Goal: Task Accomplishment & Management: Complete application form

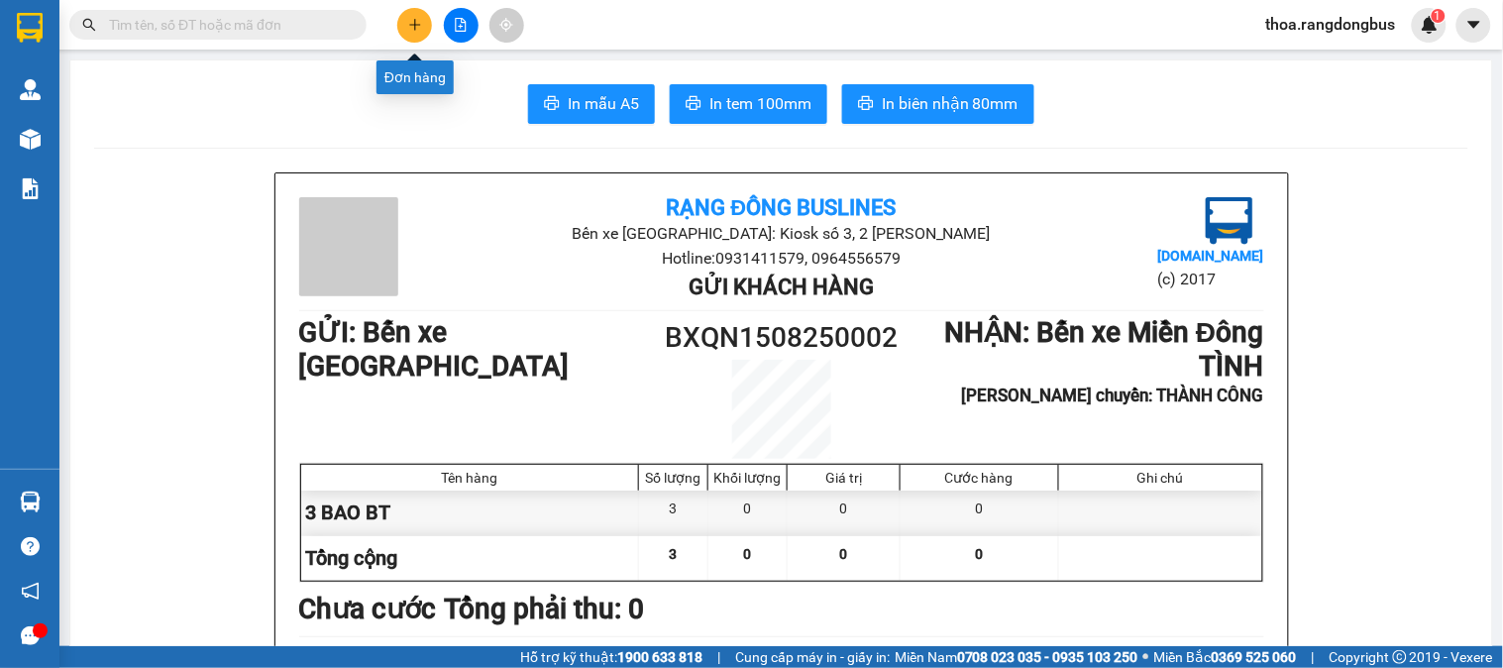
click at [408, 25] on icon "plus" at bounding box center [415, 25] width 14 height 14
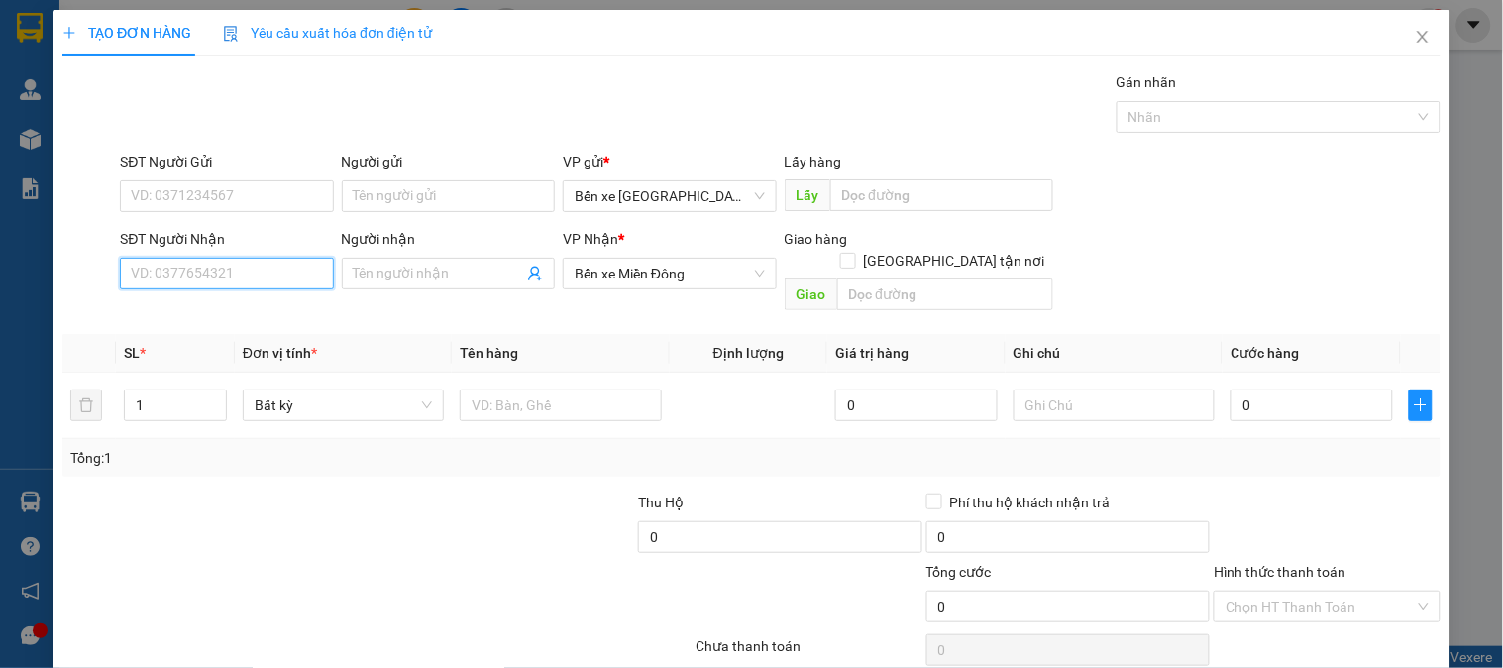
click at [198, 279] on input "SĐT Người Nhận" at bounding box center [226, 274] width 213 height 32
paste input "0975899508"
type input "0975899508"
click at [451, 274] on input "Người nhận" at bounding box center [438, 274] width 169 height 22
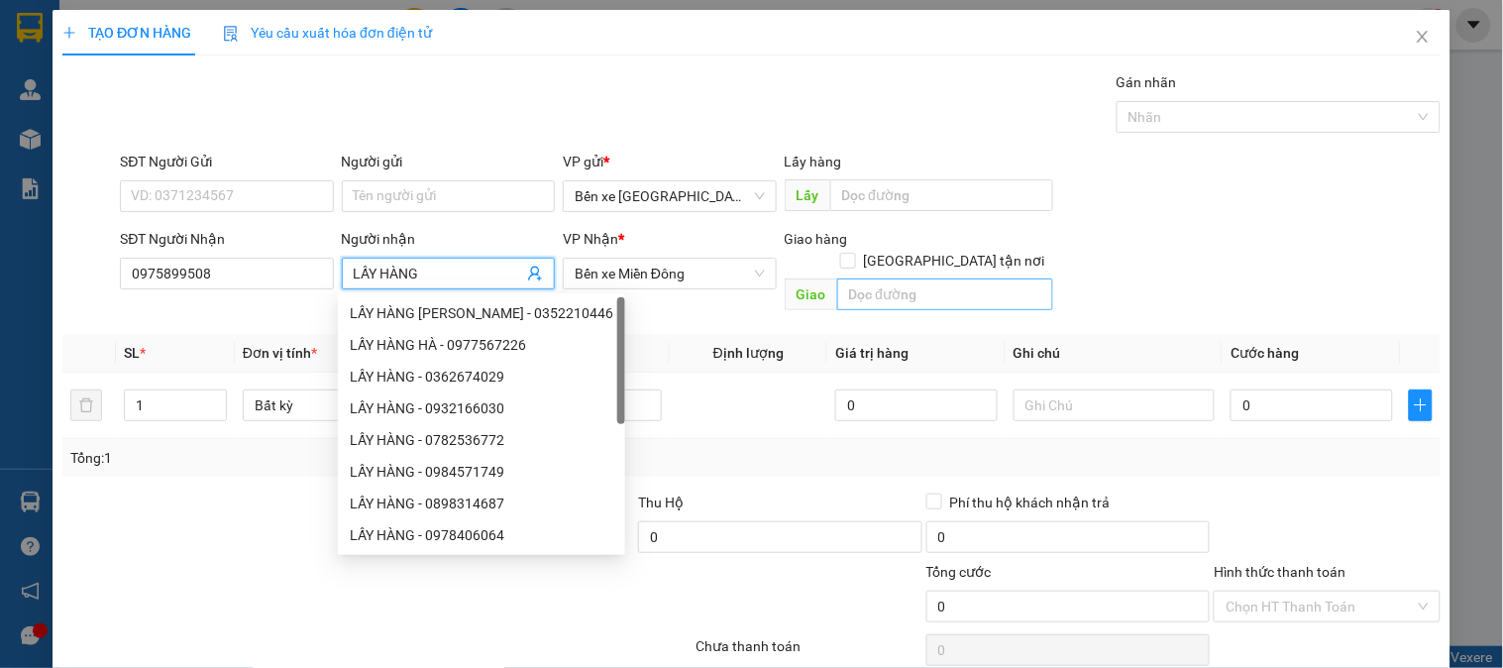
type input "LẤY HÀNG"
click at [862, 278] on input "text" at bounding box center [945, 294] width 216 height 32
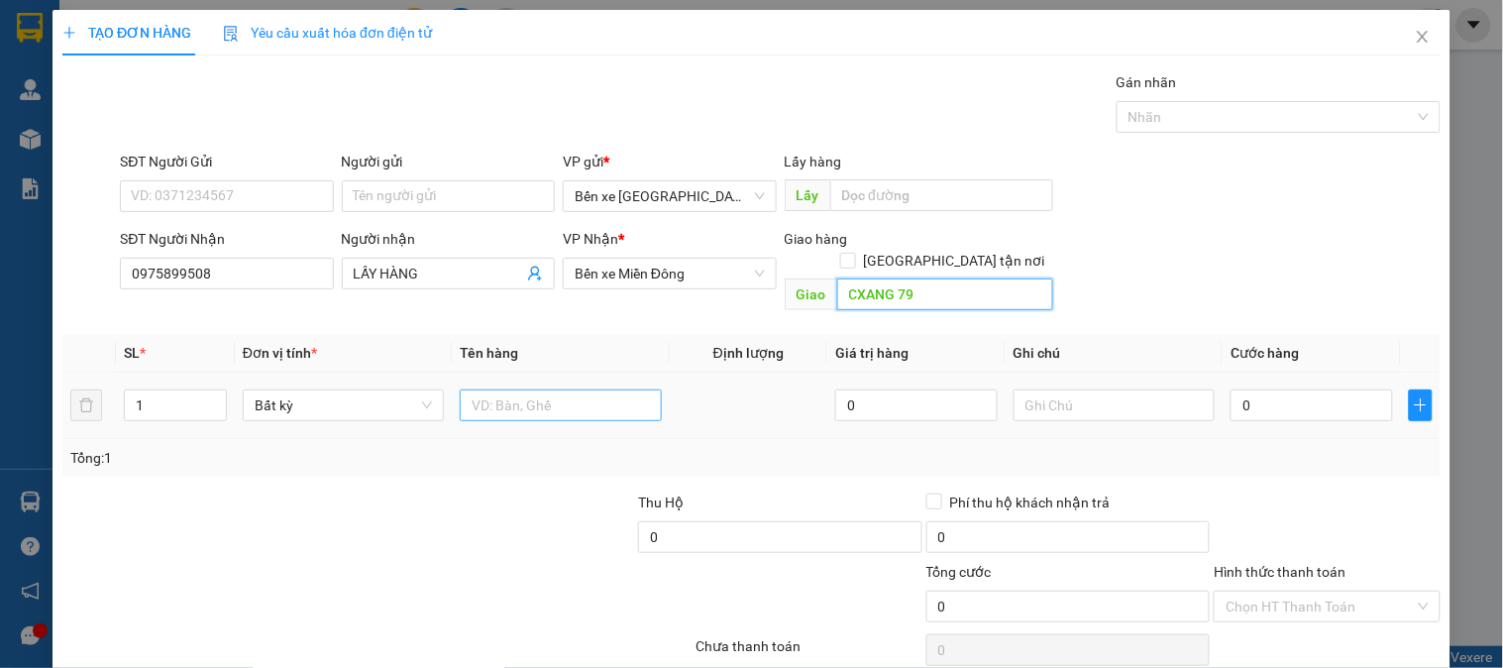
type input "CXANG 79"
click at [567, 389] on input "text" at bounding box center [560, 405] width 201 height 32
type input "2 BAO GẠO"
drag, startPoint x: 153, startPoint y: 382, endPoint x: 72, endPoint y: 400, distance: 82.2
click at [72, 400] on tr "1 Bất kỳ 2 BAO GẠO 0 0" at bounding box center [751, 406] width 1378 height 66
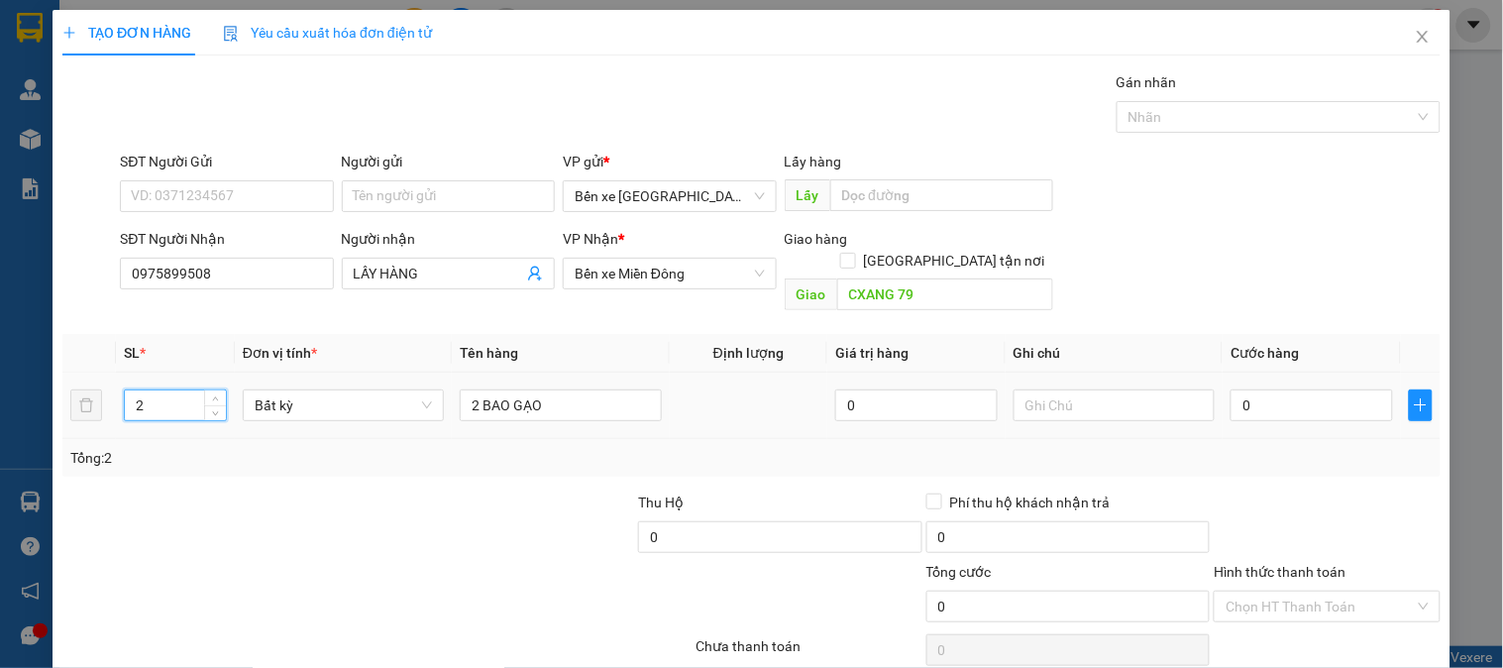
scroll to position [64, 0]
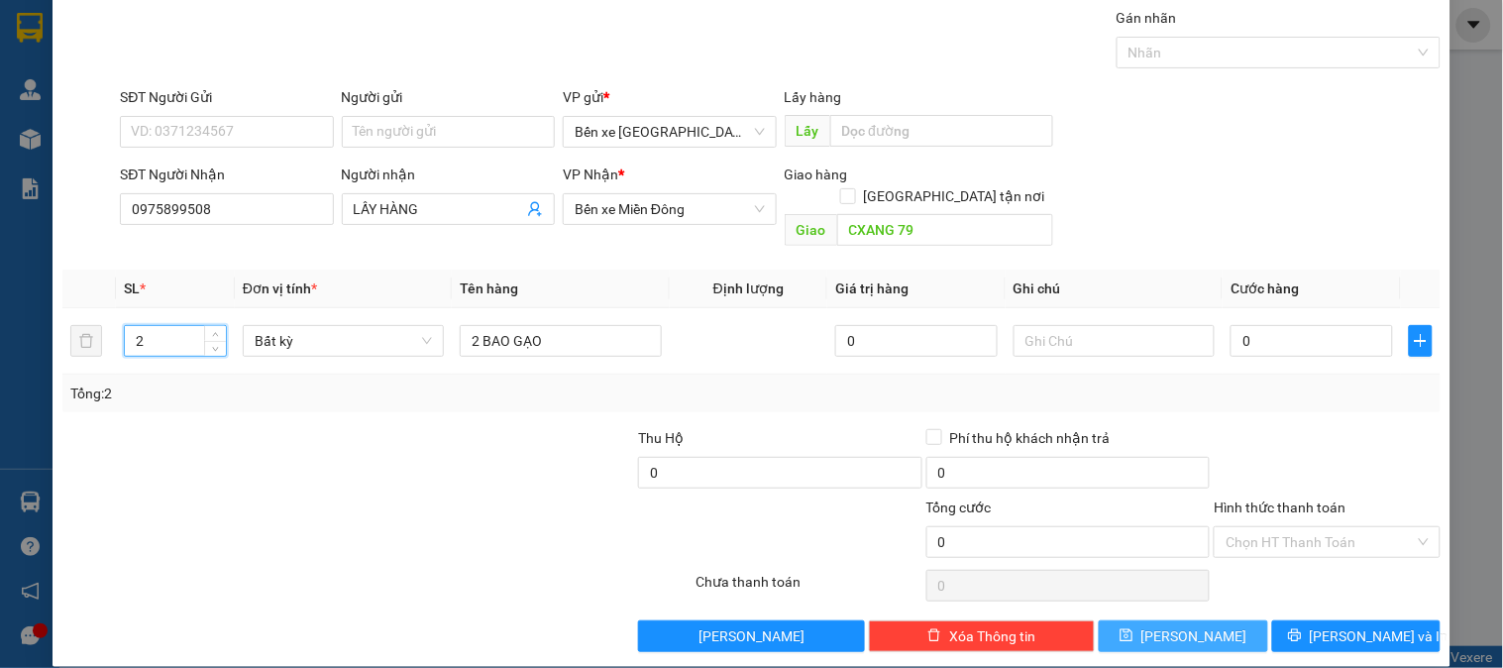
type input "2"
click at [1175, 625] on span "[PERSON_NAME]" at bounding box center [1194, 636] width 106 height 22
click at [1182, 625] on span "[PERSON_NAME]" at bounding box center [1194, 636] width 106 height 22
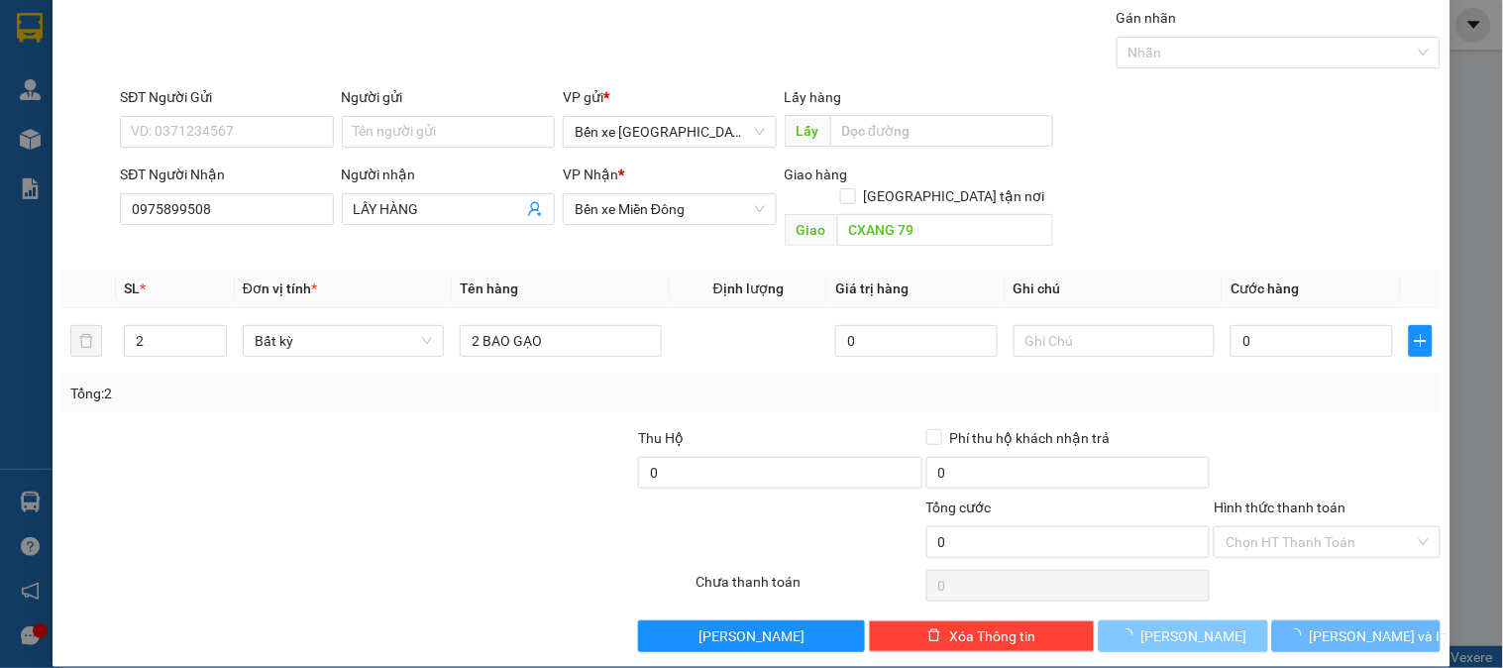
type input "1"
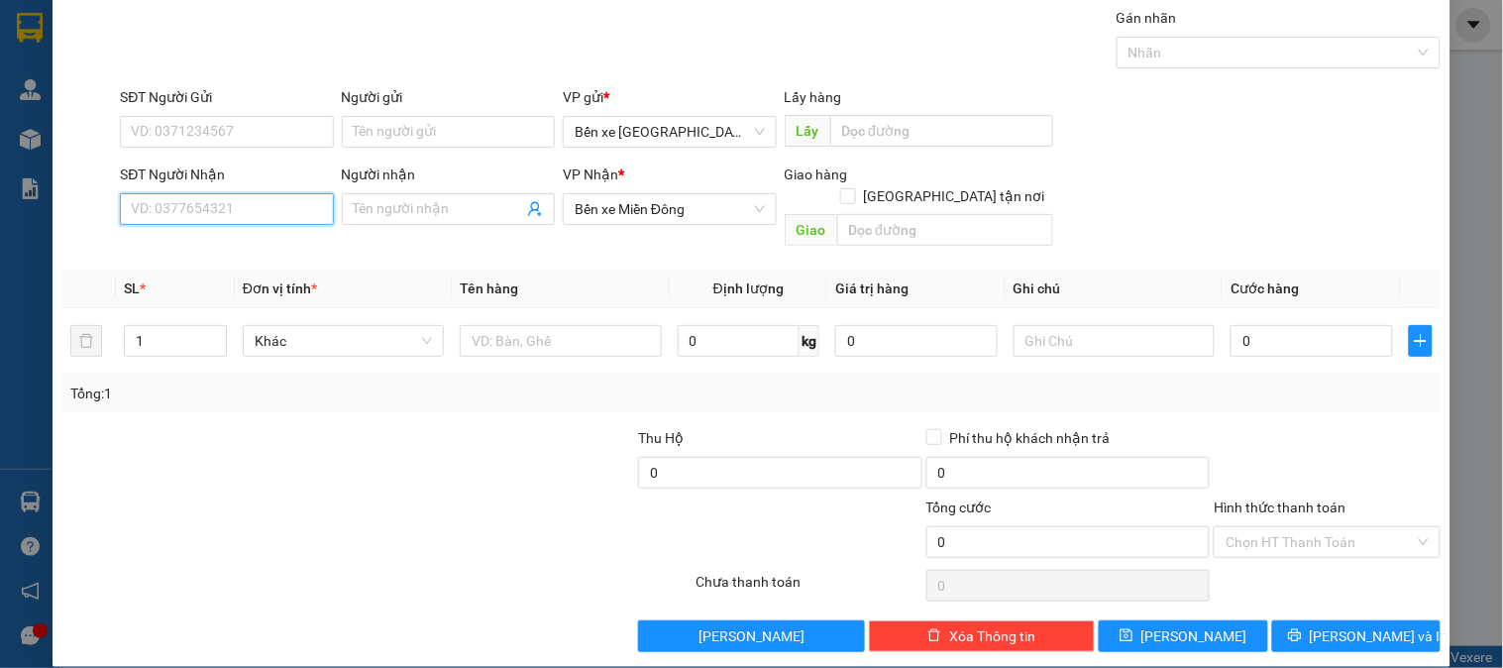
click at [277, 214] on input "SĐT Người Nhận" at bounding box center [226, 209] width 213 height 32
type input "0966559164"
click at [253, 250] on div "0966559164 - LẤY HÀNG" at bounding box center [224, 249] width 187 height 22
type input "LẤY HÀNG"
type input "SA HUỲNH"
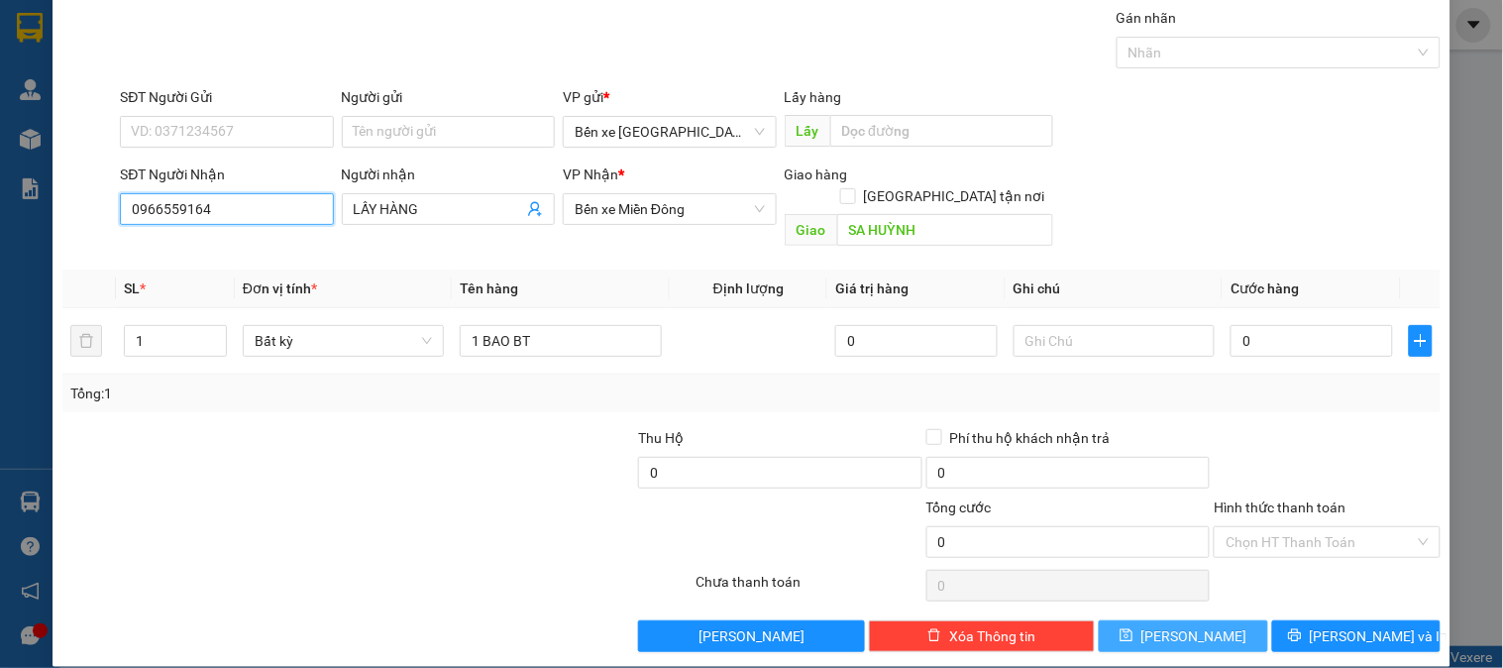
type input "0966559164"
click at [1187, 625] on span "[PERSON_NAME]" at bounding box center [1194, 636] width 106 height 22
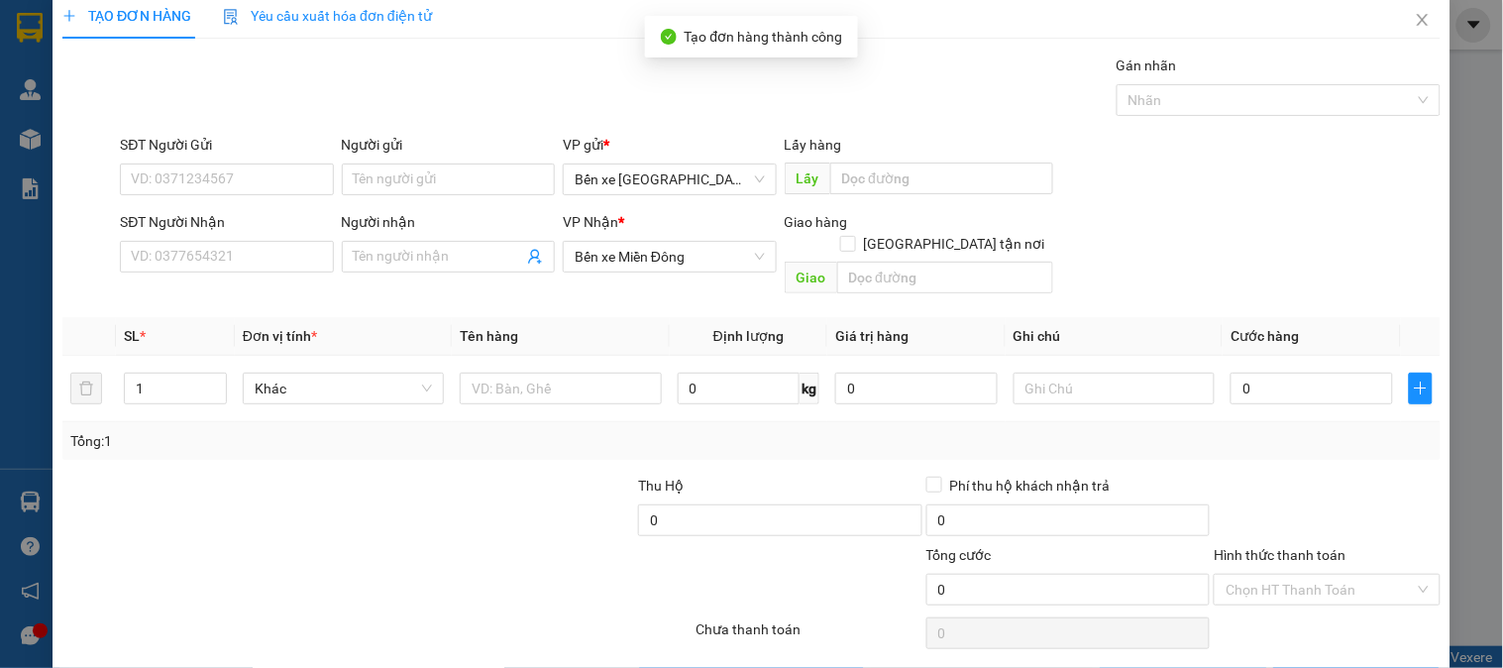
scroll to position [0, 0]
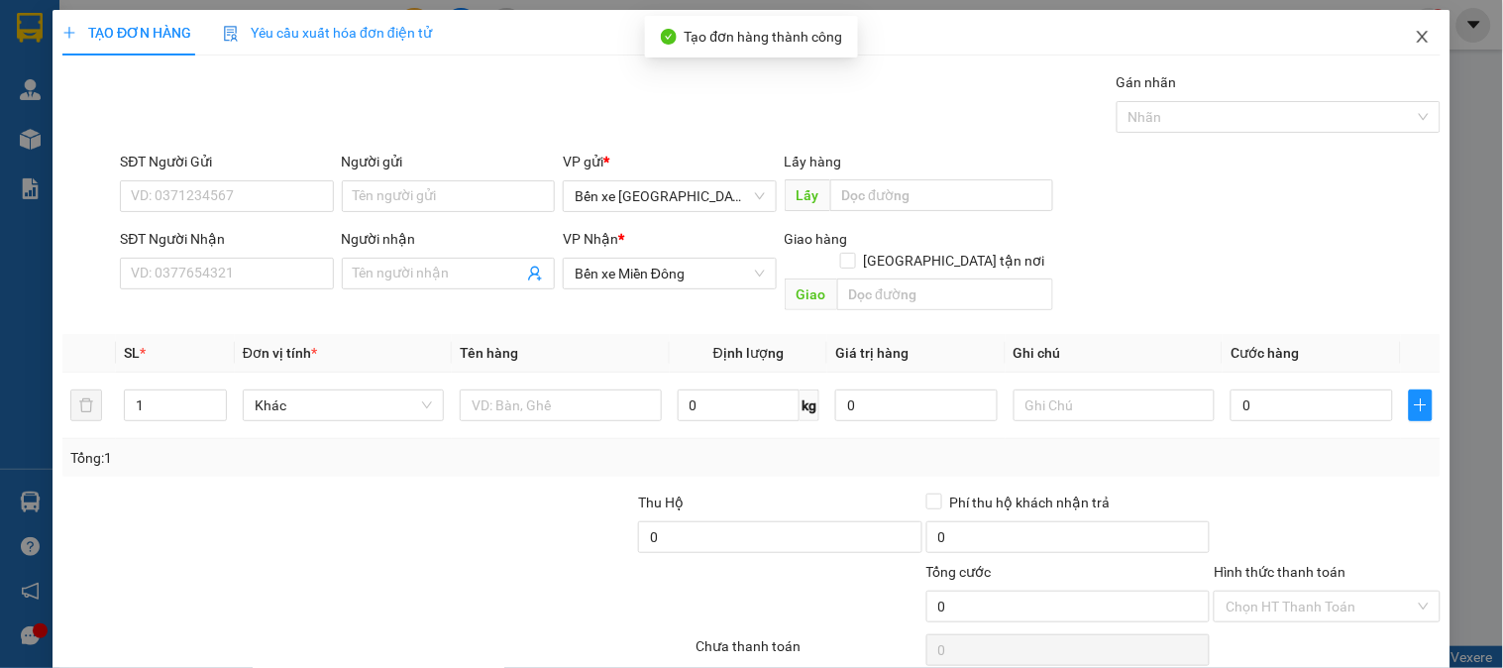
click at [1417, 37] on icon "close" at bounding box center [1422, 37] width 11 height 12
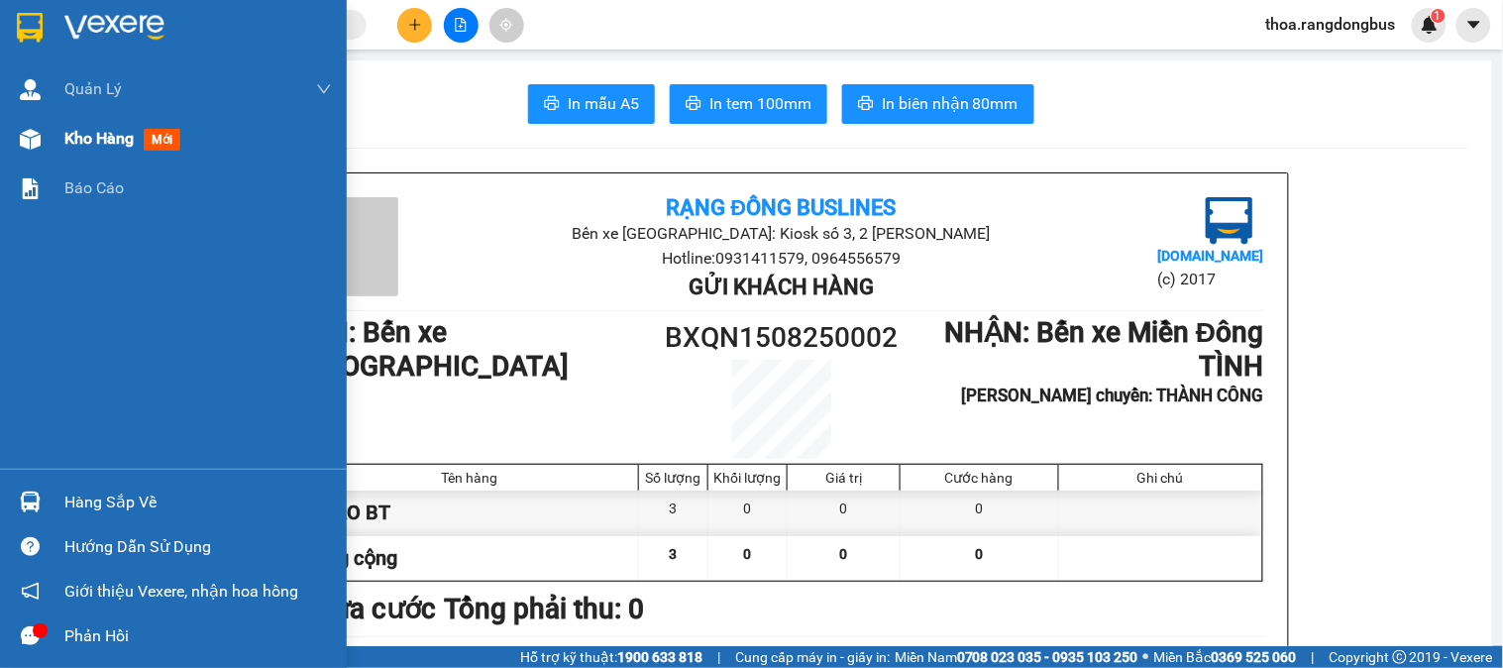
click at [163, 141] on span "mới" at bounding box center [162, 140] width 37 height 22
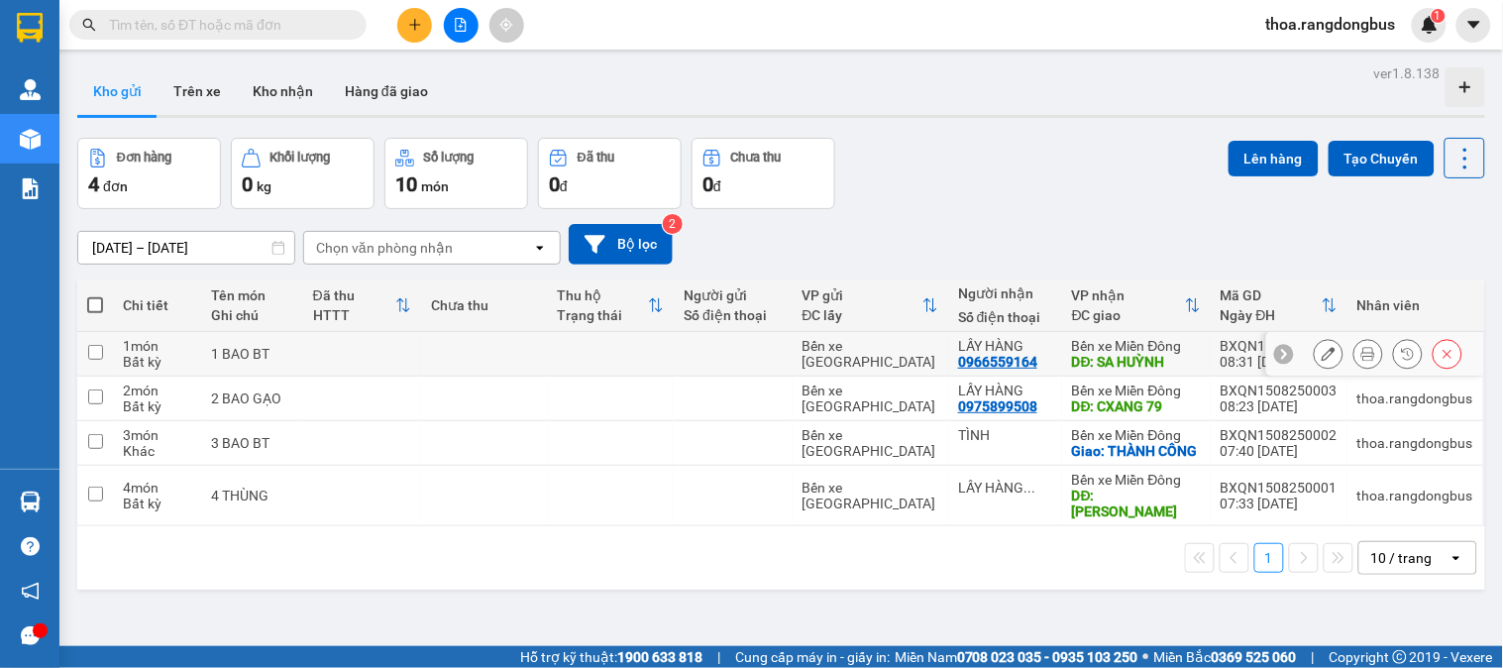
click at [88, 349] on input "checkbox" at bounding box center [95, 352] width 15 height 15
checkbox input "true"
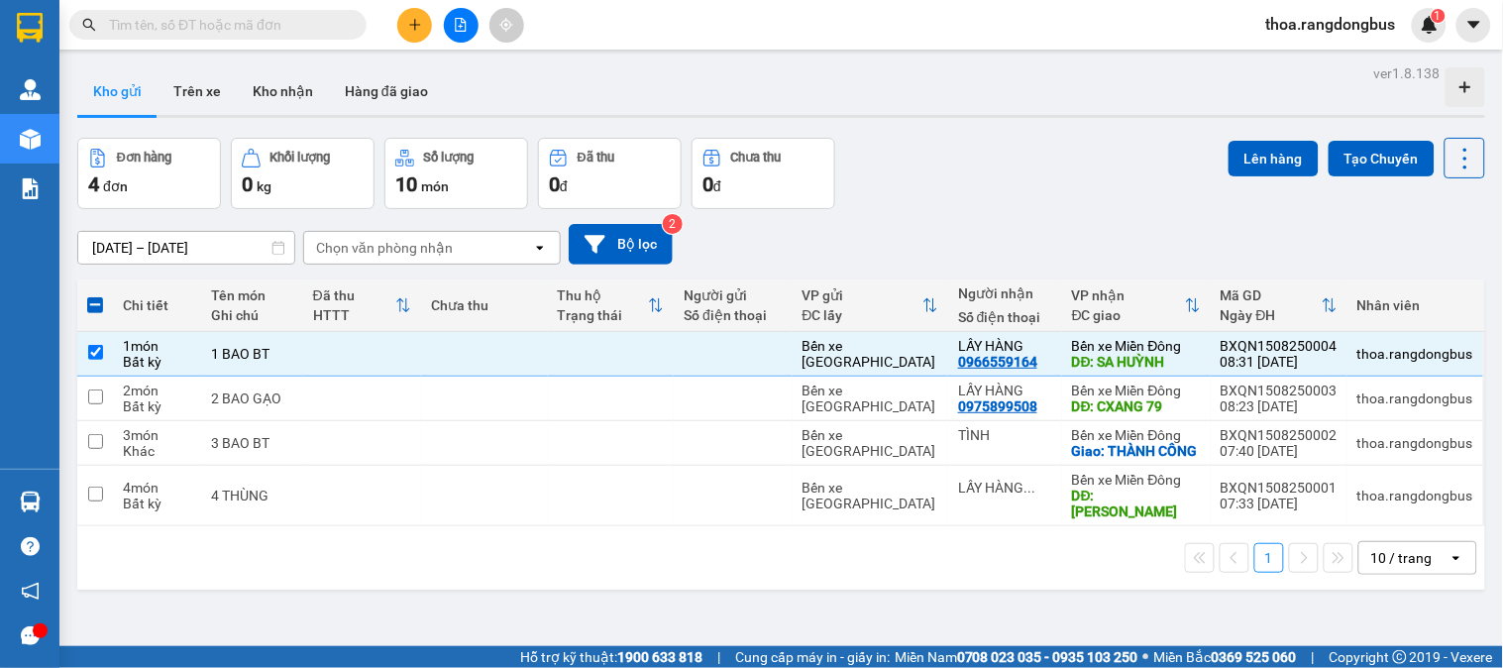
click at [151, 23] on input "text" at bounding box center [226, 25] width 234 height 22
click at [120, 14] on input "text" at bounding box center [226, 25] width 234 height 22
click at [1243, 154] on button "Lên hàng" at bounding box center [1274, 159] width 90 height 36
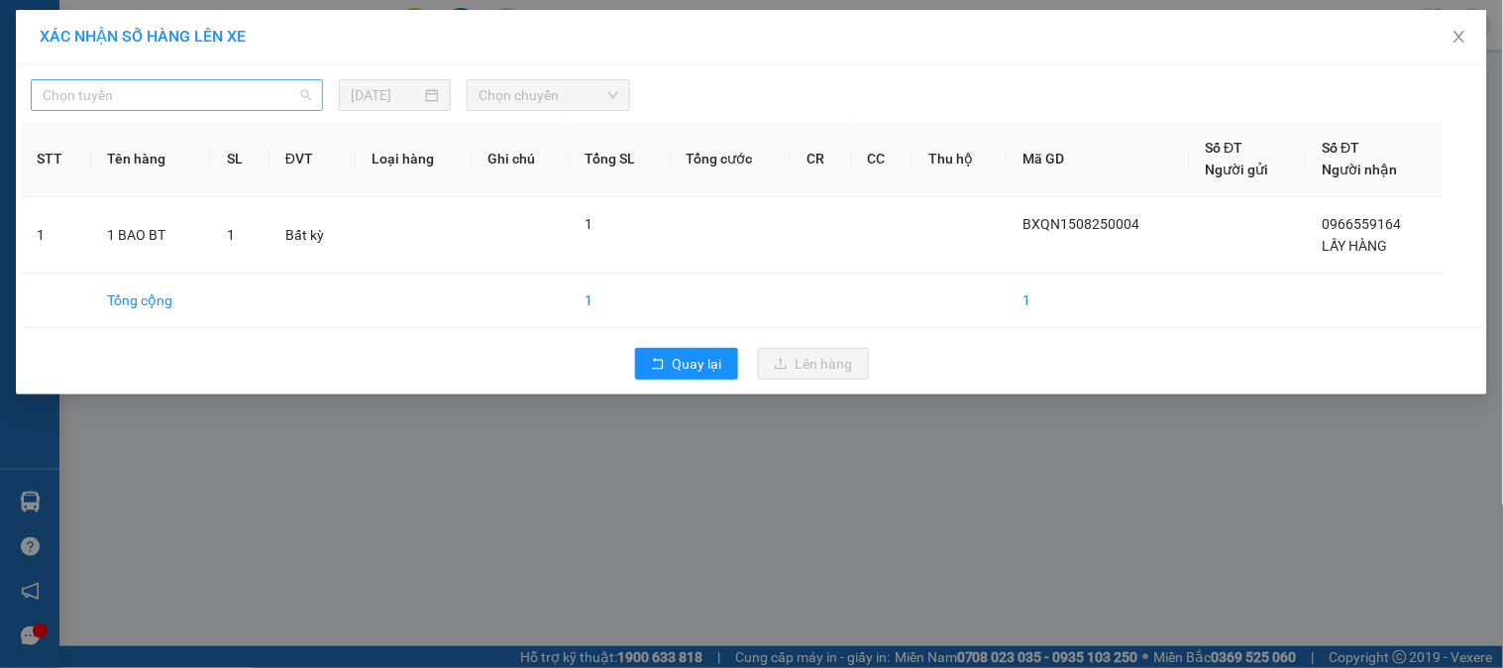
click at [239, 96] on span "Chọn tuyến" at bounding box center [177, 95] width 269 height 30
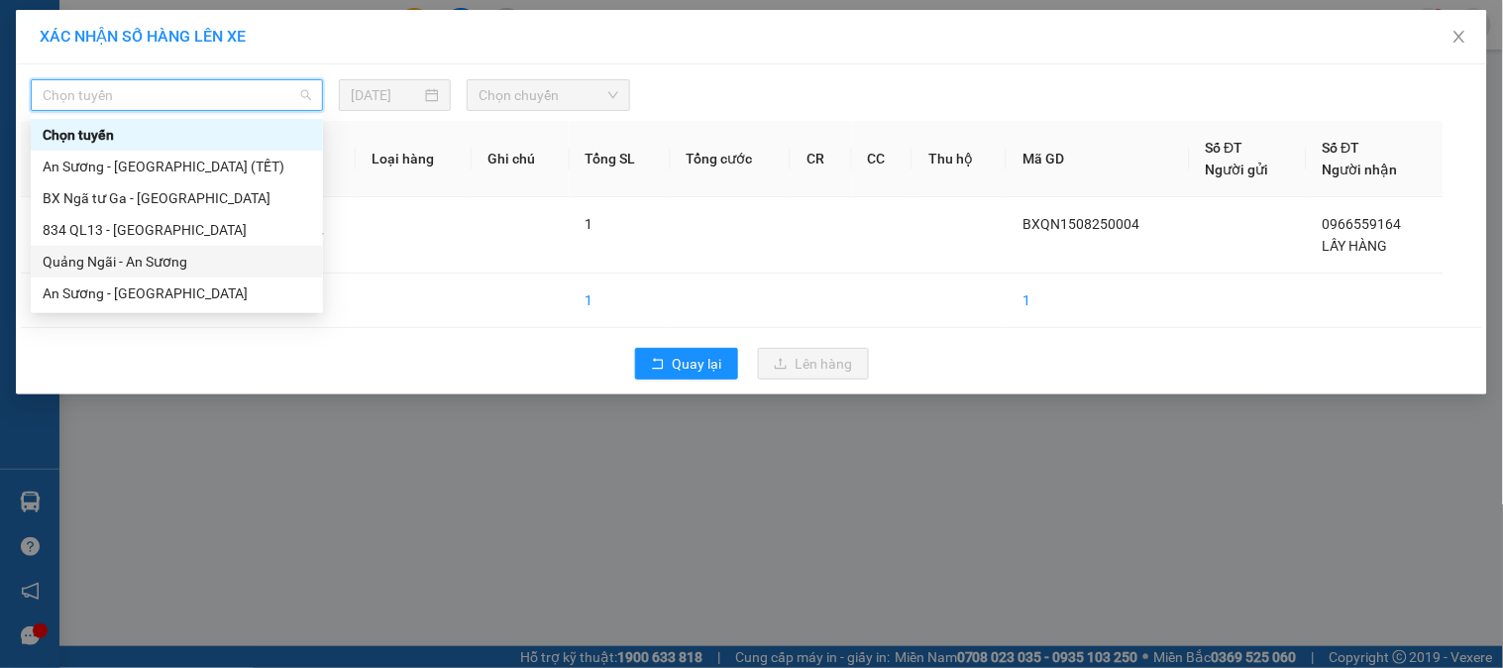
click at [173, 259] on div "Quảng Ngãi - An Sương" at bounding box center [177, 262] width 269 height 22
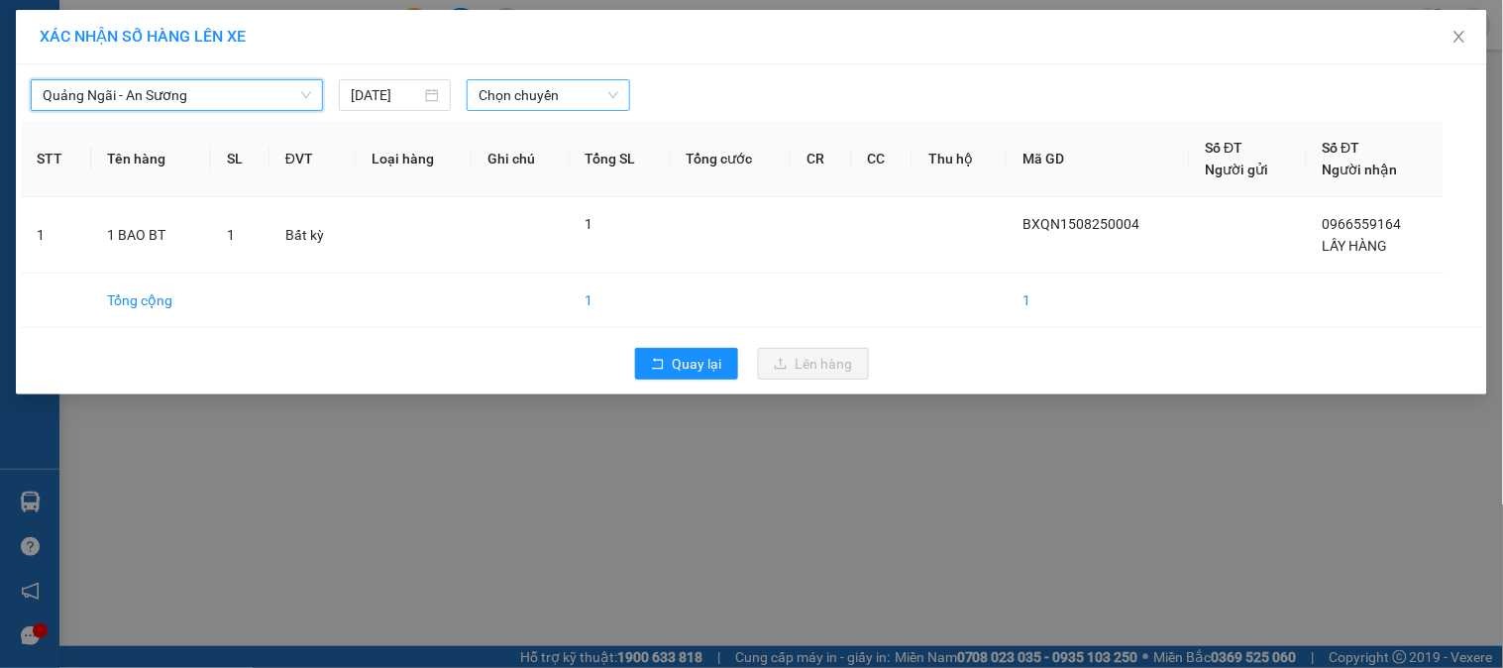
click at [570, 102] on span "Chọn chuyến" at bounding box center [549, 95] width 140 height 30
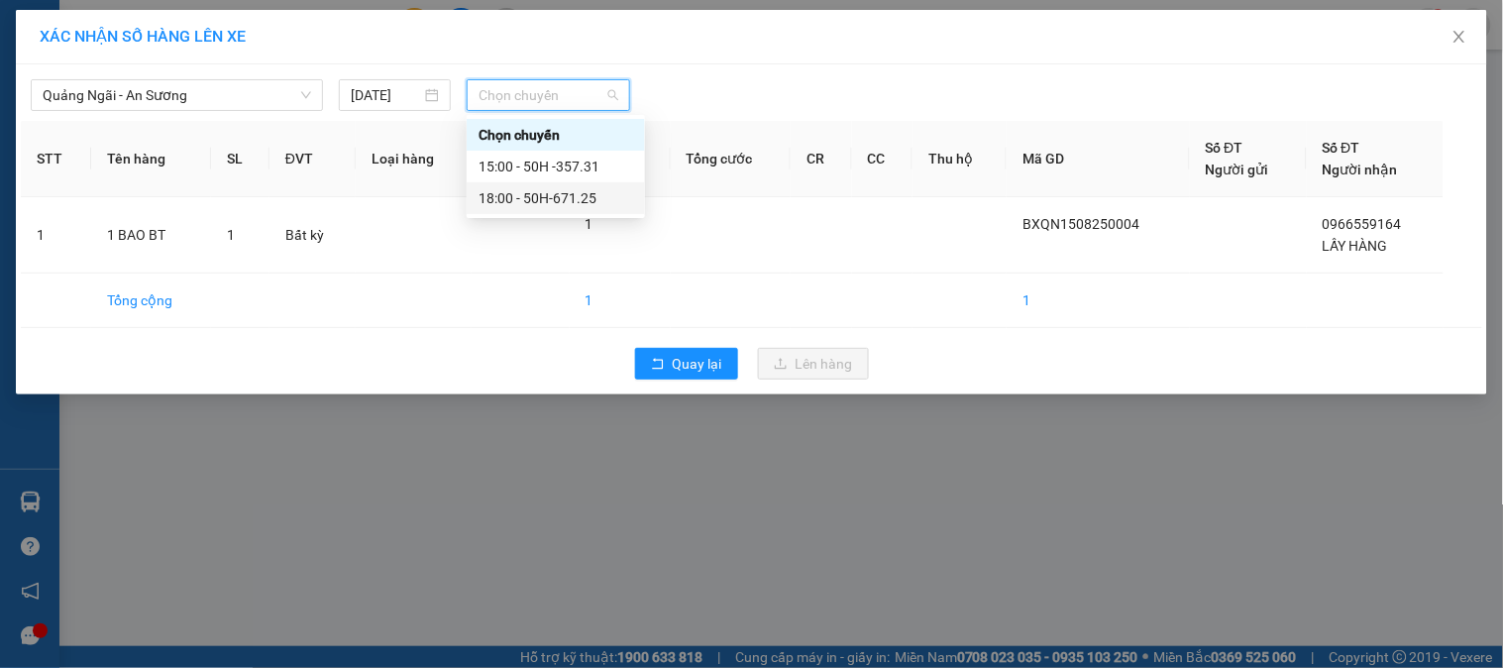
click at [552, 192] on div "18:00 - 50H-671.25" at bounding box center [556, 198] width 155 height 22
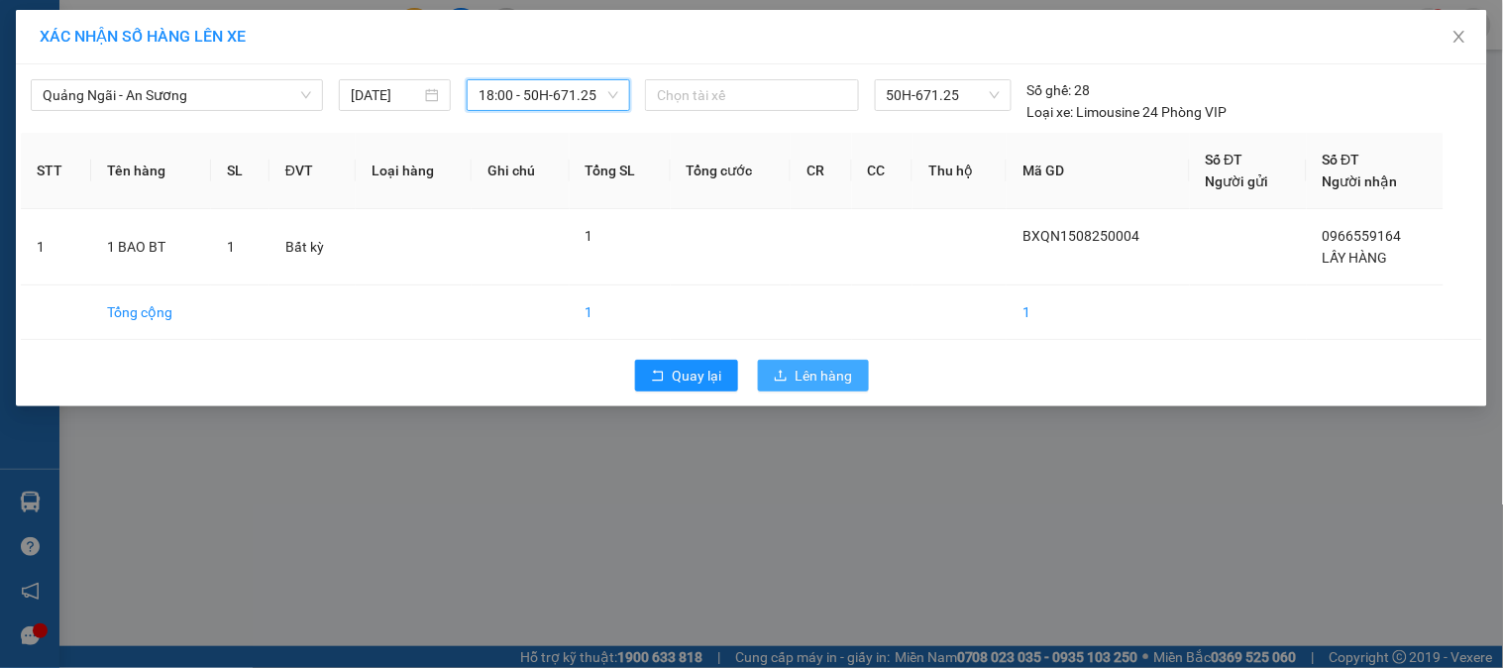
click at [812, 372] on span "Lên hàng" at bounding box center [824, 376] width 57 height 22
